Goal: Contribute content: Add original content to the website for others to see

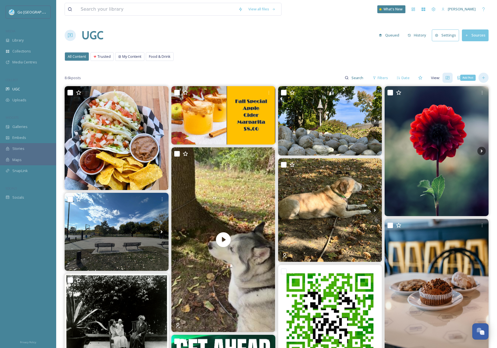
click at [485, 76] on icon at bounding box center [483, 78] width 4 height 4
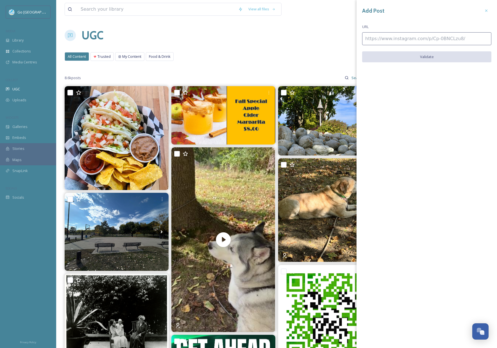
click at [398, 35] on input at bounding box center [426, 38] width 129 height 13
paste input "https://www.instagram.com/p/DPg5Z3HDFeX/"
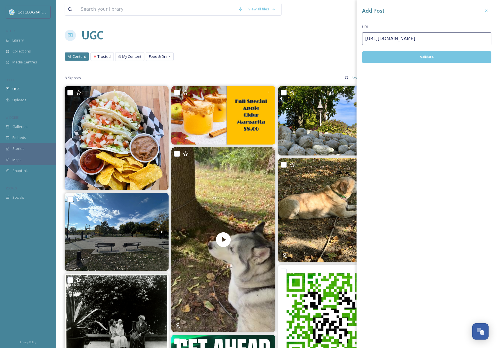
type input "https://www.instagram.com/p/DPg5Z3HDFeX/"
click at [427, 65] on div "Add Post URL https://www.instagram.com/p/DPg5Z3HDFeX/ Validate" at bounding box center [426, 38] width 140 height 77
click at [426, 54] on button "Validate" at bounding box center [426, 57] width 129 height 12
click at [433, 55] on button "Add Post" at bounding box center [426, 57] width 129 height 12
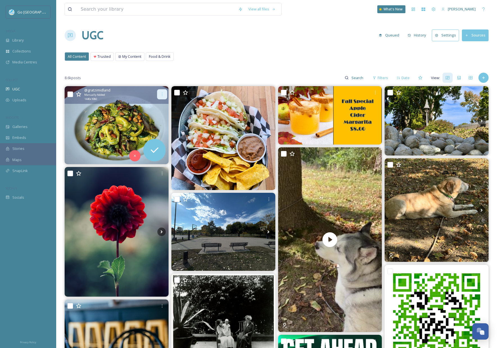
click at [160, 95] on icon at bounding box center [162, 94] width 4 height 4
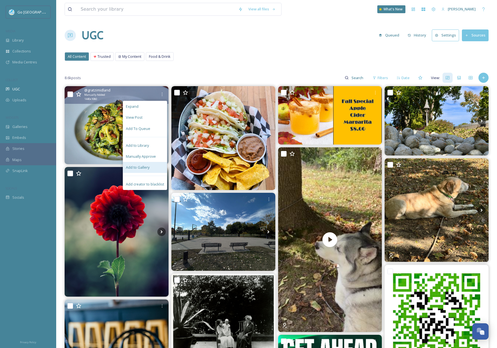
click at [156, 164] on div "Add to Gallery" at bounding box center [145, 167] width 44 height 11
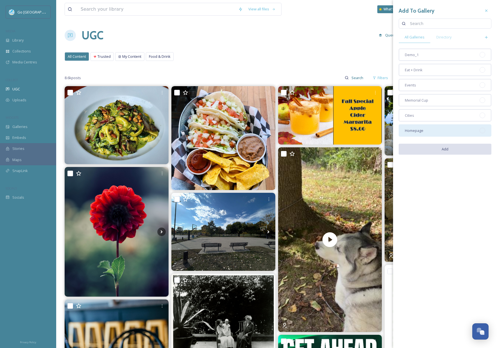
click at [417, 133] on span "Homepage" at bounding box center [414, 130] width 19 height 5
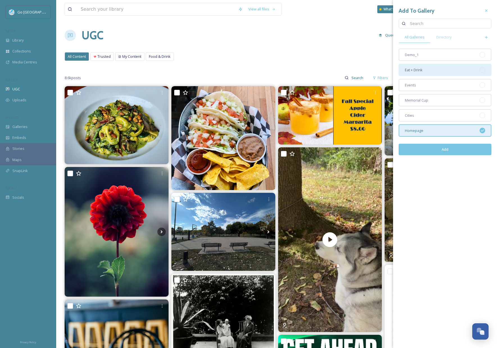
click at [427, 67] on div "Eat + Drink" at bounding box center [444, 70] width 93 height 12
click at [454, 153] on button "Add" at bounding box center [444, 150] width 93 height 12
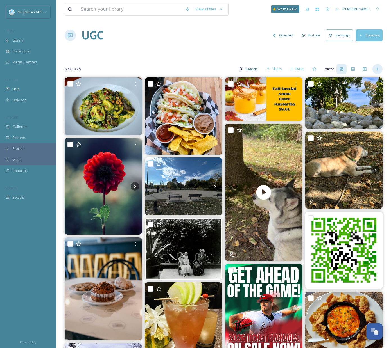
click at [376, 66] on div at bounding box center [377, 69] width 10 height 10
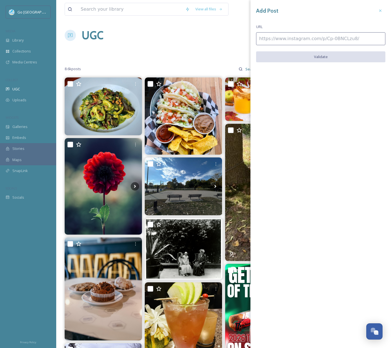
click at [318, 42] on input at bounding box center [320, 38] width 129 height 13
paste input "[URL][DOMAIN_NAME]"
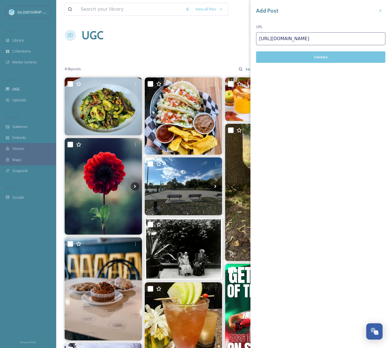
type input "[URL][DOMAIN_NAME]"
click at [332, 58] on button "Validate" at bounding box center [320, 57] width 129 height 12
click at [327, 55] on button "Add Post" at bounding box center [320, 57] width 129 height 12
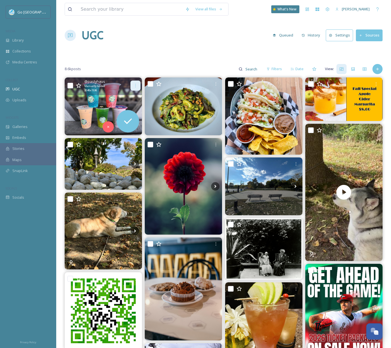
click at [135, 86] on icon at bounding box center [135, 85] width 4 height 4
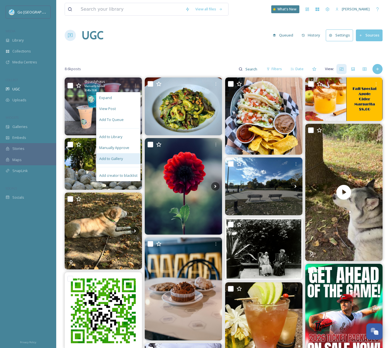
click at [121, 162] on div "Add to Gallery" at bounding box center [118, 158] width 44 height 11
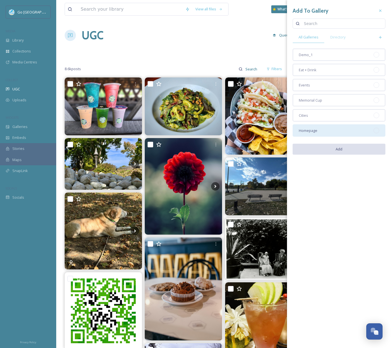
click at [318, 133] on div "Homepage" at bounding box center [338, 130] width 93 height 12
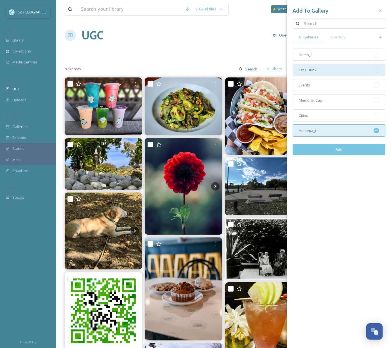
click at [323, 73] on div "Eat + Drink" at bounding box center [338, 70] width 93 height 12
click at [349, 149] on button "Add" at bounding box center [338, 150] width 93 height 12
